Goal: Check status: Check status

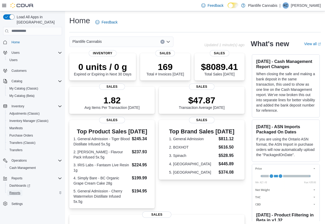
click at [14, 191] on span "Reports" at bounding box center [14, 193] width 11 height 4
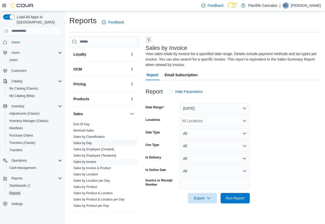
scroll to position [76, 0]
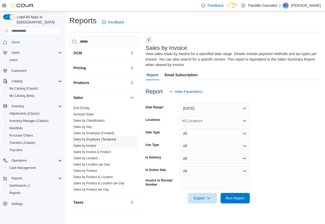
click at [101, 140] on link "Sales by Employee (Tendered)" at bounding box center [94, 139] width 43 height 4
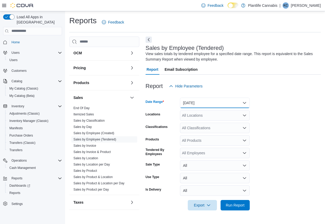
click at [199, 102] on button "Yesterday" at bounding box center [215, 102] width 70 height 10
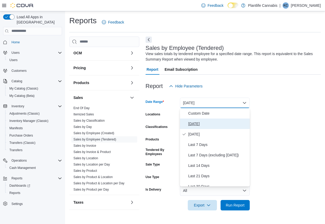
click at [195, 125] on span "Today" at bounding box center [217, 123] width 59 height 6
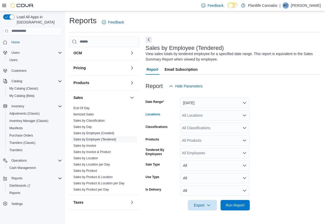
click at [192, 115] on div "All Locations" at bounding box center [215, 115] width 70 height 10
type input "**"
click at [199, 127] on button "Grande Prairie - Westgate" at bounding box center [215, 124] width 70 height 8
click at [243, 207] on span "Run Report" at bounding box center [235, 204] width 19 height 5
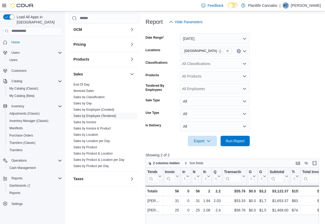
scroll to position [94, 0]
